Goal: Task Accomplishment & Management: Manage account settings

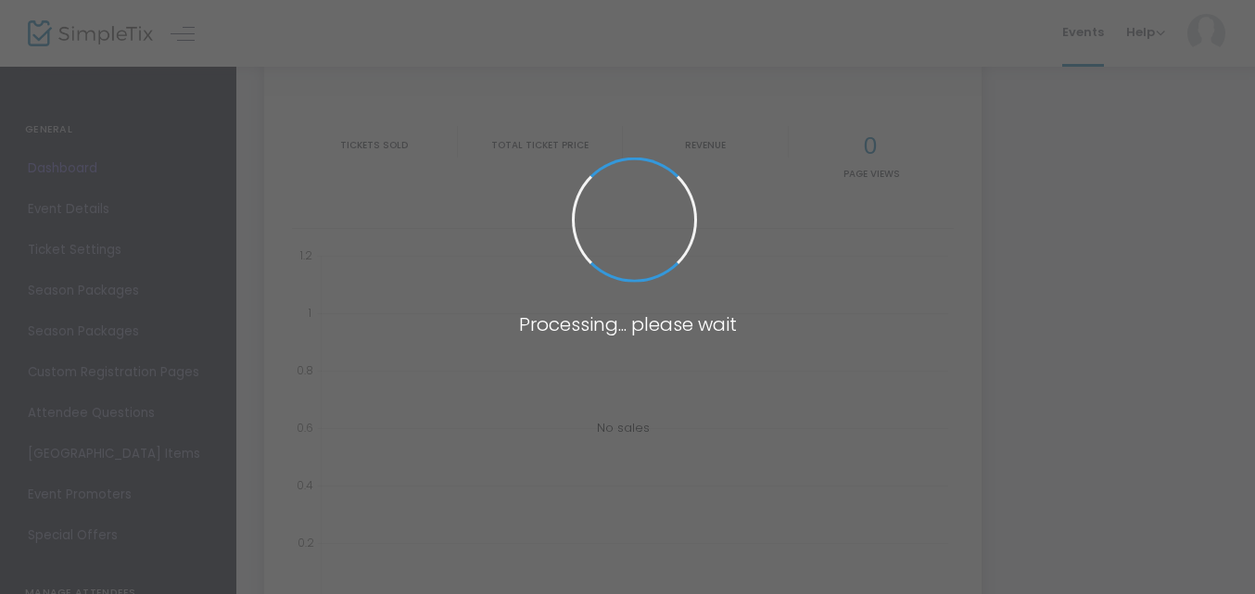
scroll to position [148, 0]
type input "[URL][DOMAIN_NAME]"
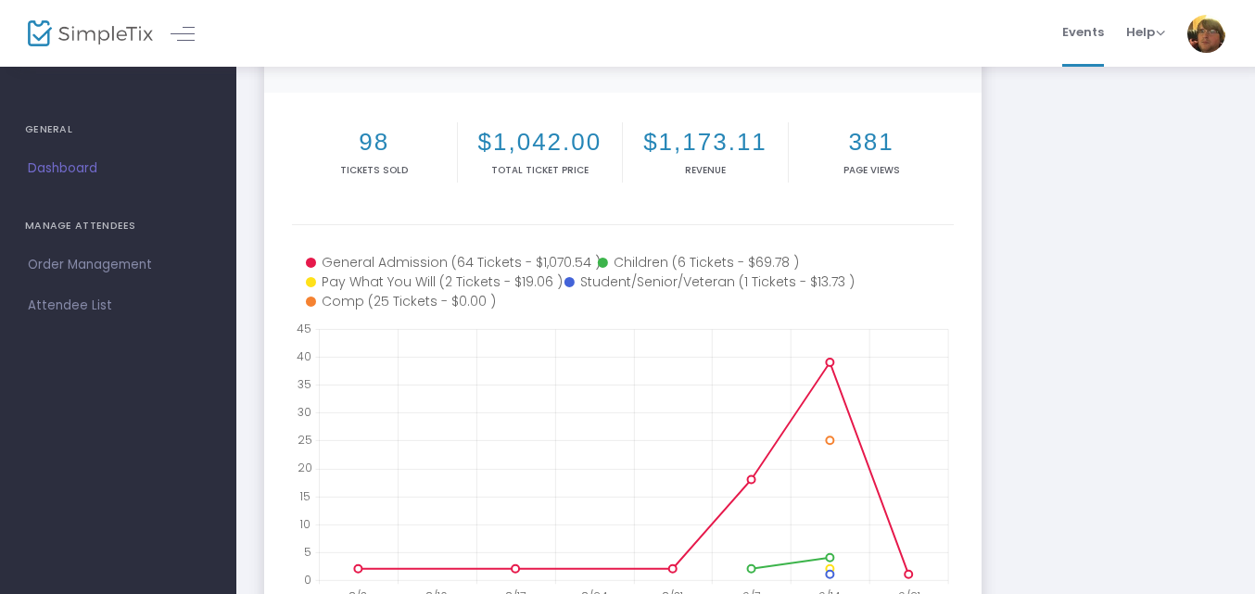
scroll to position [209, 0]
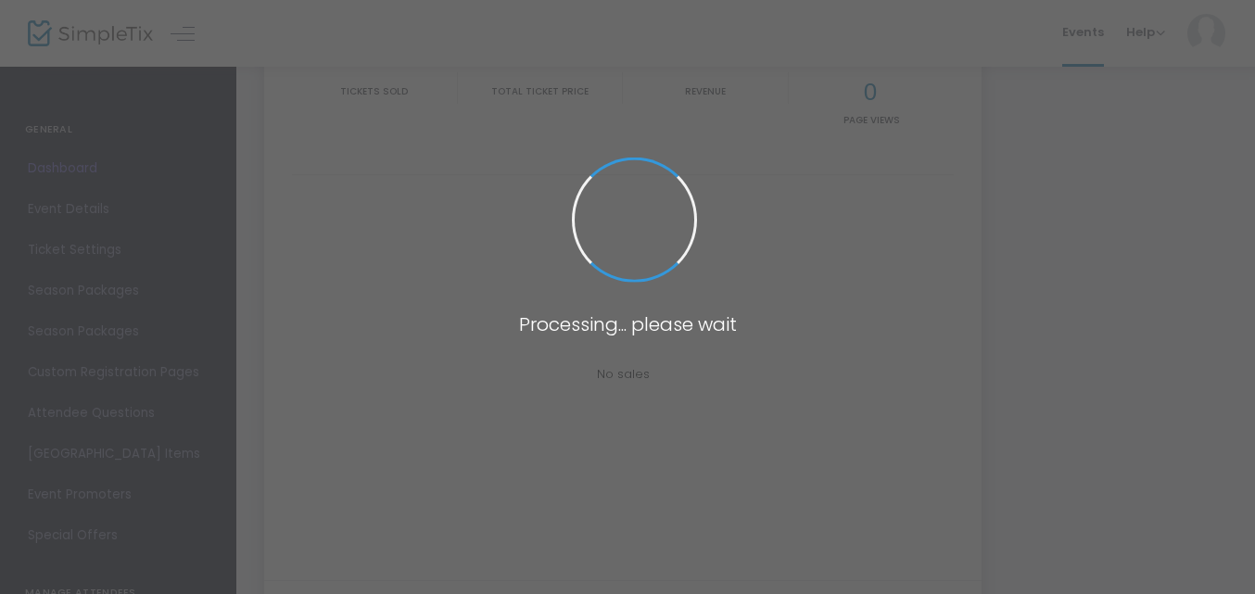
scroll to position [202, 0]
type input "[URL][DOMAIN_NAME]"
